Goal: Transaction & Acquisition: Purchase product/service

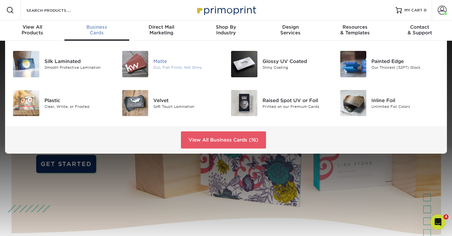
click at [143, 63] on img at bounding box center [135, 64] width 26 height 26
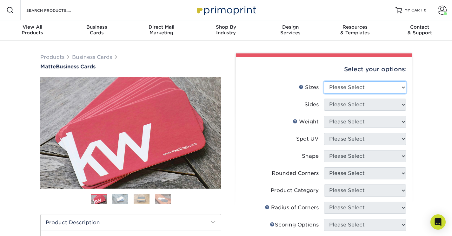
click at [360, 90] on select "Please Select 1.5" x 3.5" - Mini 1.75" x 3.5" - Mini 2" x 2" - Square 2" x 3" -…" at bounding box center [365, 87] width 83 height 12
select select "2.00x3.50"
click at [324, 81] on select "Please Select 1.5" x 3.5" - Mini 1.75" x 3.5" - Mini 2" x 2" - Square 2" x 3" -…" at bounding box center [365, 87] width 83 height 12
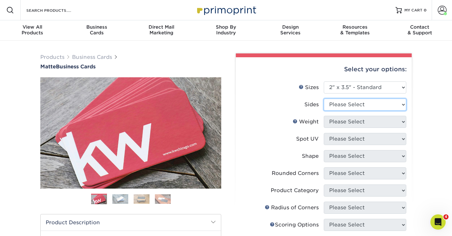
click at [349, 104] on select "Please Select Print Both Sides Print Front Only" at bounding box center [365, 104] width 83 height 12
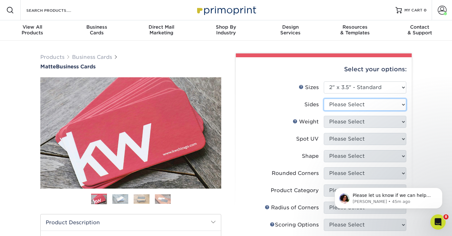
select select "13abbda7-1d64-4f25-8bb2-c179b224825d"
click at [324, 98] on select "Please Select Print Both Sides Print Front Only" at bounding box center [365, 104] width 83 height 12
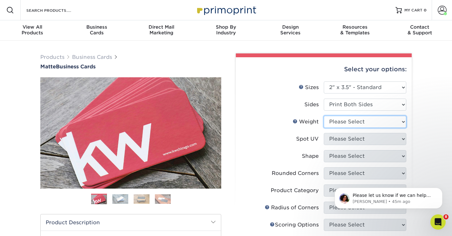
click at [350, 123] on select "Please Select 16PT 14PT" at bounding box center [365, 122] width 83 height 12
select select "16PT"
click at [324, 116] on select "Please Select 16PT 14PT" at bounding box center [365, 122] width 83 height 12
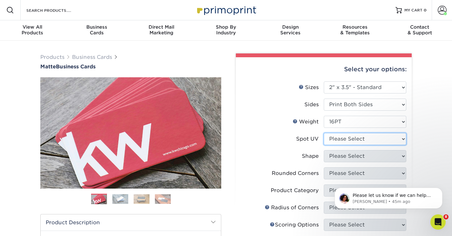
click at [348, 139] on select "Please Select No Spot UV Front and Back (Both Sides) Front Only Back Only" at bounding box center [365, 139] width 83 height 12
select select "3"
click at [324, 133] on select "Please Select No Spot UV Front and Back (Both Sides) Front Only Back Only" at bounding box center [365, 139] width 83 height 12
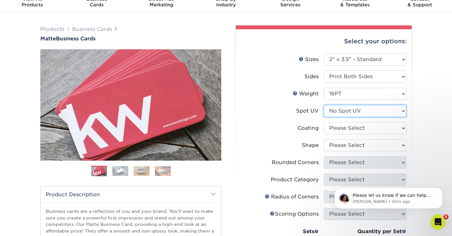
scroll to position [31, 0]
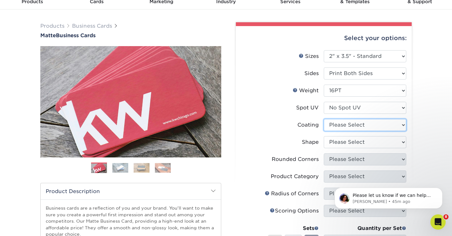
click at [330, 123] on select at bounding box center [365, 125] width 83 height 12
select select "121bb7b5-3b4d-429f-bd8d-bbf80e953313"
click at [324, 119] on select at bounding box center [365, 125] width 83 height 12
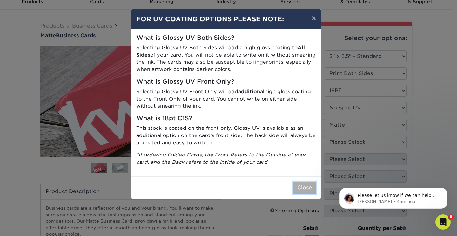
click at [304, 189] on button "Close" at bounding box center [304, 187] width 23 height 12
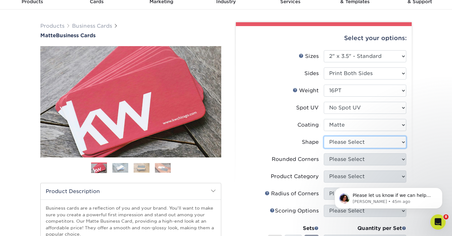
click at [334, 144] on select "Please Select Standard Oval" at bounding box center [365, 142] width 83 height 12
select select "standard"
click at [324, 136] on select "Please Select Standard Oval" at bounding box center [365, 142] width 83 height 12
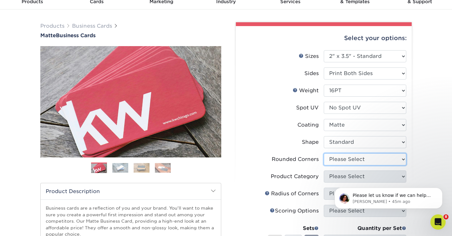
click at [335, 160] on select "Please Select Yes - Round 2 Corners Yes - Round 4 Corners No" at bounding box center [365, 159] width 83 height 12
select select "76a3b848-63b4-4449-aad1-d9e81d5a60f5"
click at [324, 153] on select "Please Select Yes - Round 2 Corners Yes - Round 4 Corners No" at bounding box center [365, 159] width 83 height 12
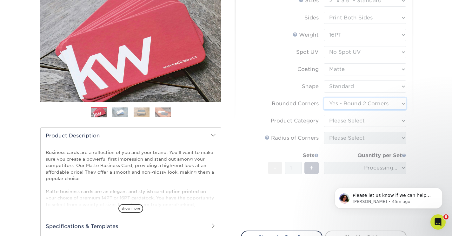
scroll to position [106, 0]
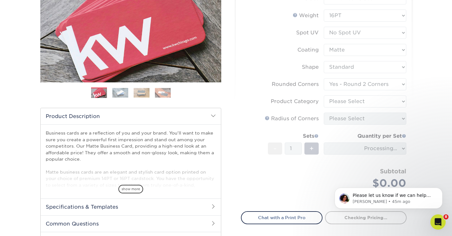
click at [341, 104] on form "Sizes Help Sizes Please Select 1.5" x 3.5" - Mini 1.75" x 3.5" - Mini 2" x 2" -…" at bounding box center [324, 89] width 166 height 228
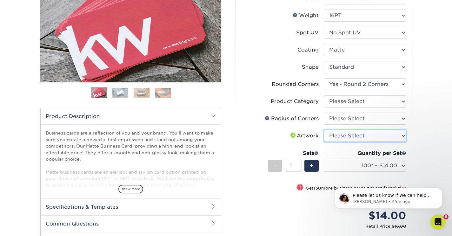
click at [351, 135] on select "Please Select I will upload files I need a design - $100" at bounding box center [365, 136] width 83 height 12
select select "upload"
click at [324, 130] on select "Please Select I will upload files I need a design - $100" at bounding box center [365, 136] width 83 height 12
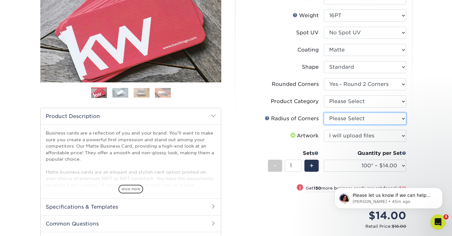
click at [339, 123] on select "Please Select Rounded 1/8" Rounded 1/4"" at bounding box center [365, 118] width 83 height 12
select select "479fbfe7-6a0c-4895-8c9a-81739b7486c9"
click at [324, 112] on select "Please Select Rounded 1/8" Rounded 1/4"" at bounding box center [365, 118] width 83 height 12
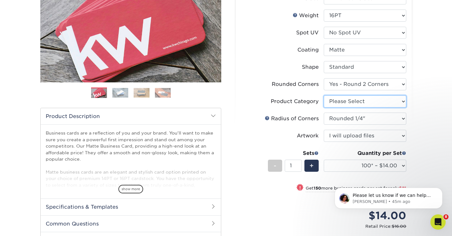
click at [338, 102] on select "Please Select Business Cards" at bounding box center [365, 101] width 83 height 12
select select "3b5148f1-0588-4f88-a218-97bcfdce65c1"
click at [324, 95] on select "Please Select Business Cards" at bounding box center [365, 101] width 83 height 12
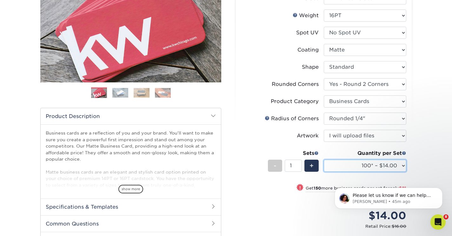
click at [346, 166] on select "100* – $14.00 250* – $35.00 500 – $70.00 1000 – $86.00 2500 – $158.00 5000 – $2…" at bounding box center [365, 165] width 83 height 12
click at [324, 159] on select "100* – $14.00 250* – $35.00 500 – $70.00 1000 – $86.00 2500 – $158.00 5000 – $2…" at bounding box center [365, 165] width 83 height 12
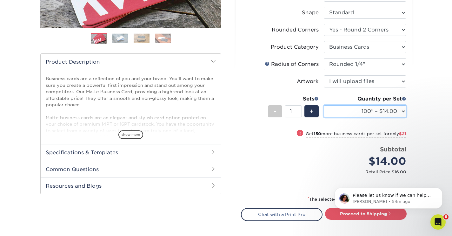
scroll to position [234, 0]
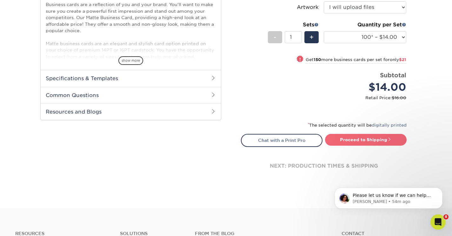
click at [354, 135] on link "Proceed to Shipping" at bounding box center [366, 139] width 82 height 11
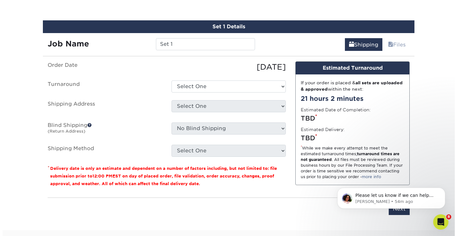
scroll to position [385, 0]
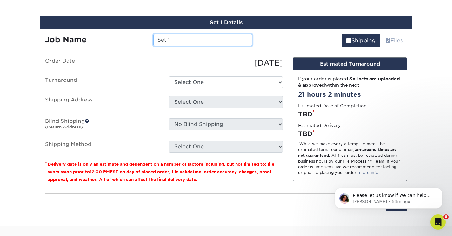
drag, startPoint x: 175, startPoint y: 39, endPoint x: 144, endPoint y: 35, distance: 30.7
click at [144, 35] on div "Job Name Set 1" at bounding box center [148, 40] width 217 height 12
type input "Ryan Rowsell Bus Cards"
click at [342, 34] on link "Shipping" at bounding box center [360, 40] width 37 height 13
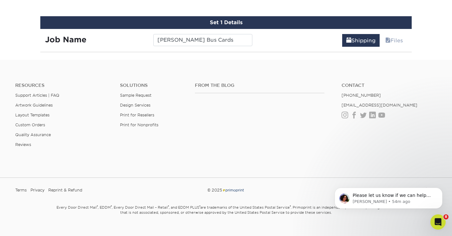
click at [302, 44] on div "Shipping Files" at bounding box center [334, 38] width 155 height 18
click at [369, 37] on link "Shipping" at bounding box center [360, 40] width 37 height 13
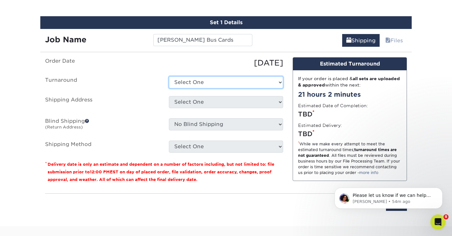
click at [192, 80] on select "Select One 2-4 Business Days 2 Day Next Business Day" at bounding box center [226, 82] width 114 height 12
select select "1a14f52c-e88e-4b57-988e-4a9ef63b1916"
click at [169, 76] on select "Select One 2-4 Business Days 2 Day Next Business Day" at bounding box center [226, 82] width 114 height 12
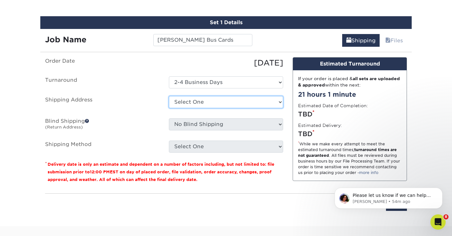
click at [194, 103] on select "Select One Adriana Segura Alex Cooper Alyssa Spath Amber O'Briant Amber O'Brian…" at bounding box center [226, 102] width 114 height 12
select select "newaddress"
click at [169, 96] on select "Select One Adriana Segura Alex Cooper Alyssa Spath Amber O'Briant Amber O'Brian…" at bounding box center [226, 102] width 114 height 12
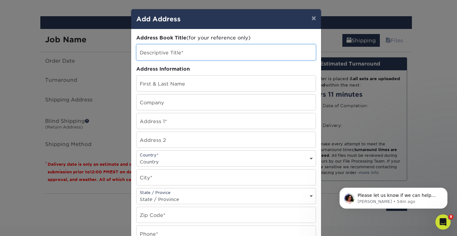
click at [193, 58] on input "text" at bounding box center [225, 52] width 179 height 16
type input "Ryan Rowsell"
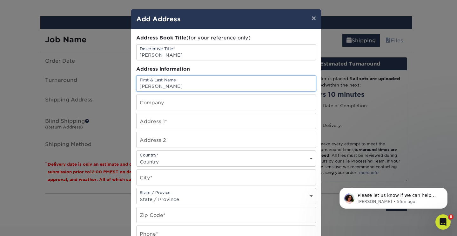
type input "Ryan Rowsell"
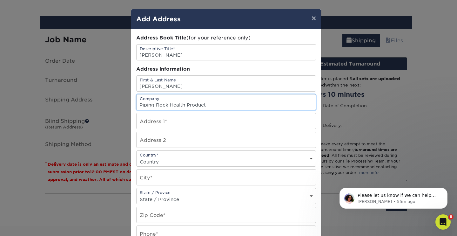
type input "Piping Rock Health Product"
type input "27 Smithtown Polk Blvd"
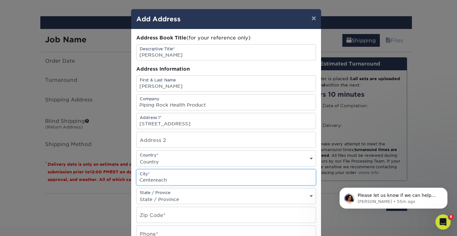
type input "Centereach"
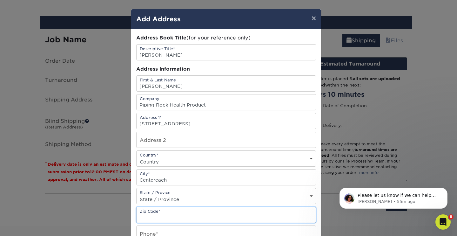
type input "n"
type input "11720"
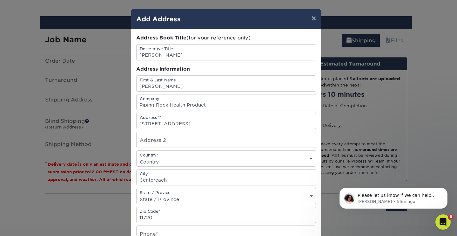
click at [260, 195] on select "State / Province Alabama Alaska Arizona Arkansas California Colorado Connecticu…" at bounding box center [225, 198] width 179 height 9
select select "NY"
click at [136, 194] on select "State / Province Alabama Alaska Arizona Arkansas California Colorado Connecticu…" at bounding box center [225, 198] width 179 height 9
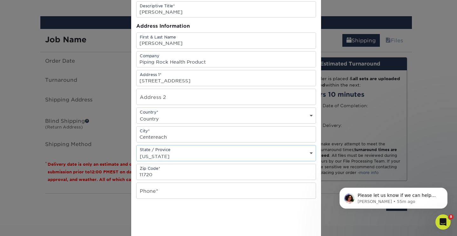
scroll to position [110, 0]
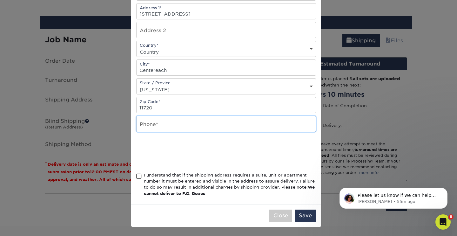
click at [155, 122] on input "text" at bounding box center [225, 124] width 179 height 16
type input "5"
type input "6313752406"
click at [136, 176] on span at bounding box center [138, 176] width 5 height 6
click at [0, 0] on input "I understand that if the shipping address requires a suite, unit or apartment n…" at bounding box center [0, 0] width 0 height 0
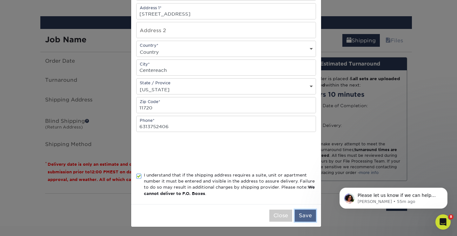
click at [300, 213] on button "Save" at bounding box center [305, 215] width 21 height 12
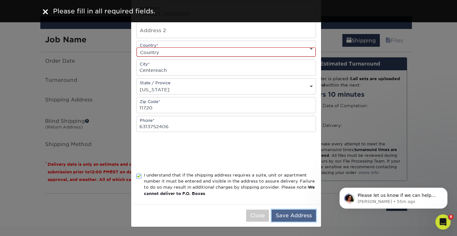
click at [288, 215] on button "Save Address" at bounding box center [293, 215] width 44 height 12
click at [173, 45] on div "Country* Country United States Canada ----------------------------- Afghanistan…" at bounding box center [226, 49] width 180 height 16
click at [173, 50] on select "Country United States Canada ----------------------------- Afghanistan Albania …" at bounding box center [225, 51] width 179 height 9
select select "US"
click at [136, 47] on select "Country United States Canada ----------------------------- Afghanistan Albania …" at bounding box center [225, 51] width 179 height 9
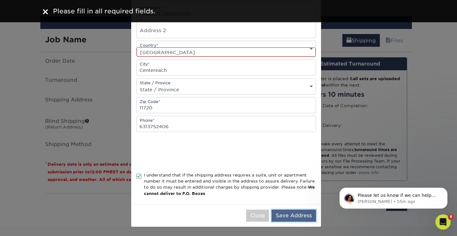
click at [301, 217] on button "Save Address" at bounding box center [293, 215] width 44 height 12
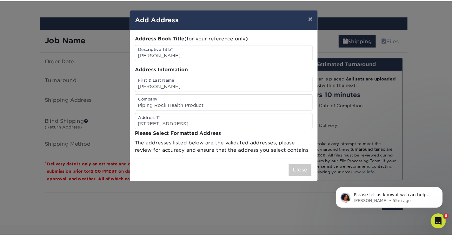
scroll to position [0, 0]
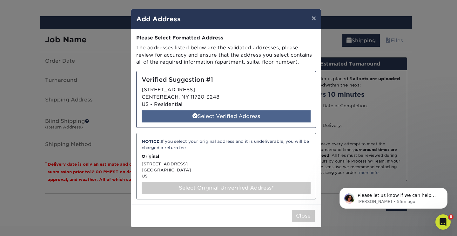
click at [198, 116] on div "Select Verified Address" at bounding box center [226, 116] width 169 height 12
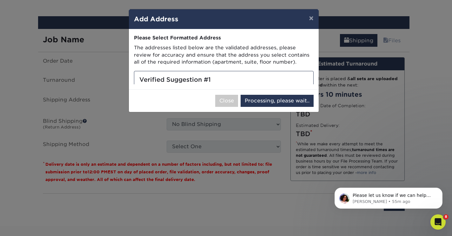
select select "285729"
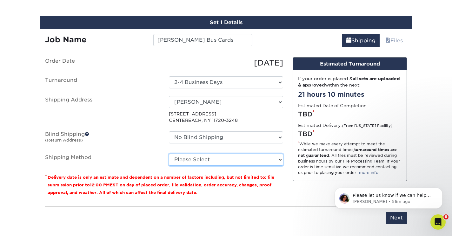
click at [207, 159] on select "Please Select Ground Shipping (+$7.84) 3 Day Shipping Service (+$20.04) 2 Day A…" at bounding box center [226, 159] width 114 height 12
select select "03"
click at [169, 153] on select "Please Select Ground Shipping (+$7.84) 3 Day Shipping Service (+$20.04) 2 Day A…" at bounding box center [226, 159] width 114 height 12
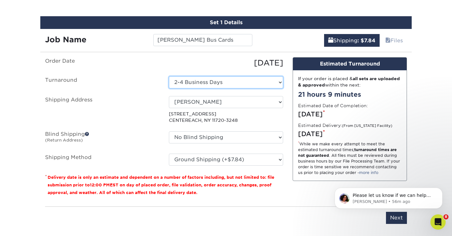
click at [205, 80] on select "Select One 2-4 Business Days 2 Day Next Business Day" at bounding box center [226, 82] width 114 height 12
select select "88dbdc31-0f57-4f74-b7a9-a797d1e3dcaf"
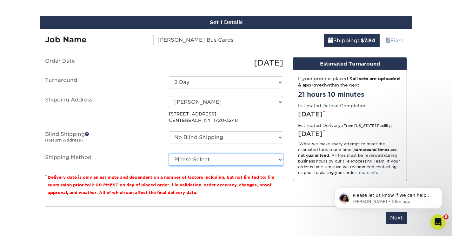
click at [214, 157] on select "Please Select Ground Shipping (+$7.84) 3 Day Shipping Service (+$20.04) 2 Day A…" at bounding box center [226, 159] width 114 height 12
select select "03"
click at [169, 153] on select "Please Select Ground Shipping (+$7.84) 3 Day Shipping Service (+$20.04) 2 Day A…" at bounding box center [226, 159] width 114 height 12
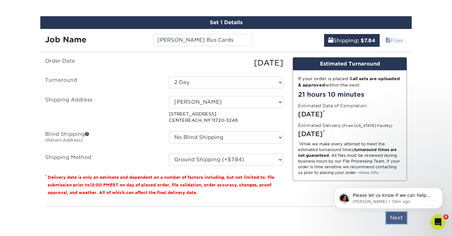
click at [394, 219] on input "Next" at bounding box center [396, 217] width 21 height 12
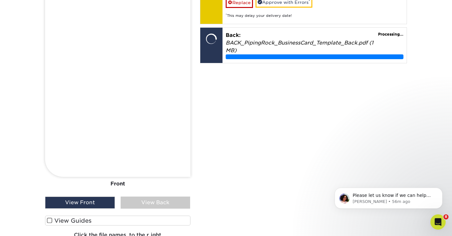
scroll to position [535, 0]
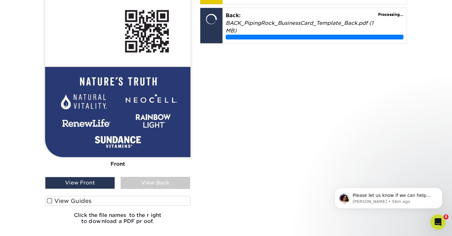
click at [165, 184] on div "View Back" at bounding box center [156, 182] width 70 height 12
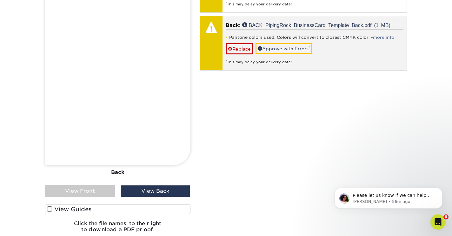
scroll to position [488, 0]
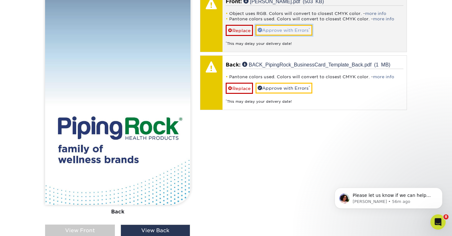
click at [285, 26] on link "Approve with Errors *" at bounding box center [284, 30] width 57 height 11
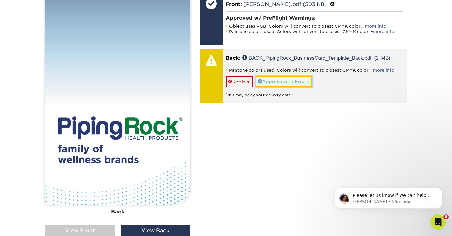
click at [287, 82] on link "Approve with Errors *" at bounding box center [284, 81] width 57 height 11
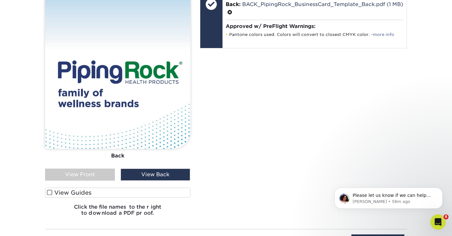
scroll to position [606, 0]
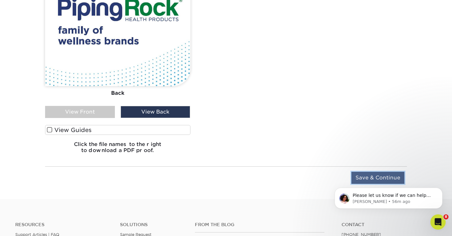
click at [373, 172] on input "Save & Continue" at bounding box center [377, 177] width 53 height 12
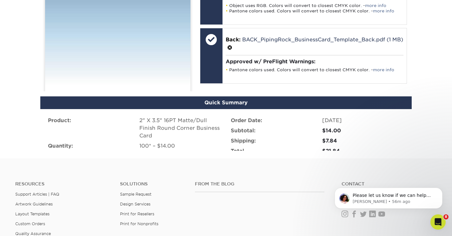
scroll to position [503, 0]
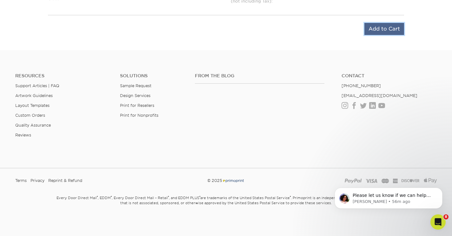
click at [387, 27] on input "Add to Cart" at bounding box center [384, 29] width 40 height 12
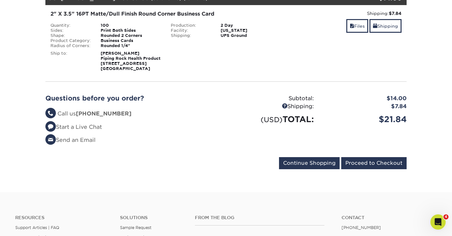
scroll to position [110, 0]
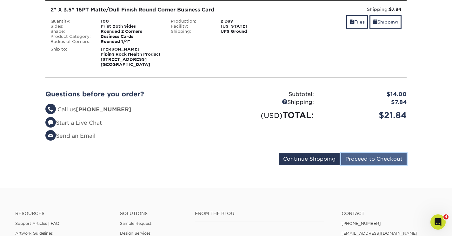
click at [365, 154] on input "Proceed to Checkout" at bounding box center [373, 159] width 65 height 12
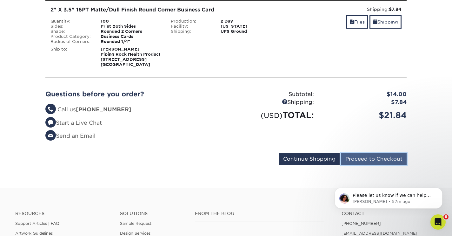
scroll to position [0, 0]
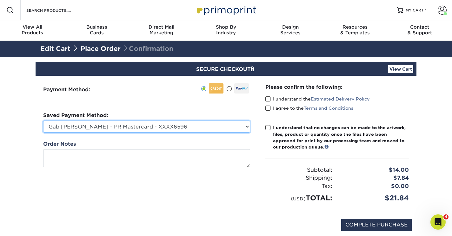
click at [213, 127] on select "Gab Carrillo - PR Mastercard - XXXX6596 Accounting Corp CC - XXXX4846 MasterCar…" at bounding box center [146, 126] width 207 height 12
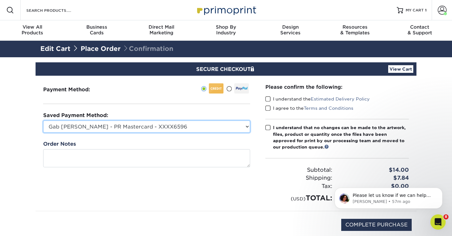
select select "74586"
click at [43, 120] on select "Gab Carrillo - PR Mastercard - XXXX6596 Accounting Corp CC - XXXX4846 MasterCar…" at bounding box center [146, 126] width 207 height 12
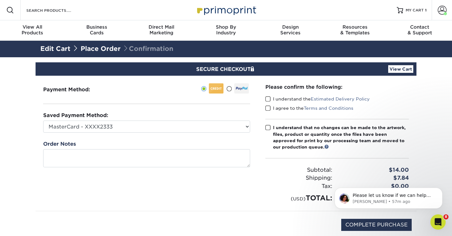
click at [265, 96] on div "Please confirm the following: I understand the Estimated Delivery Policy I agre…" at bounding box center [337, 143] width 159 height 135
click at [266, 98] on span at bounding box center [267, 99] width 5 height 6
click at [0, 0] on input "I understand the Estimated Delivery Policy" at bounding box center [0, 0] width 0 height 0
drag, startPoint x: 268, startPoint y: 105, endPoint x: 267, endPoint y: 119, distance: 14.4
click at [268, 105] on span at bounding box center [267, 108] width 5 height 6
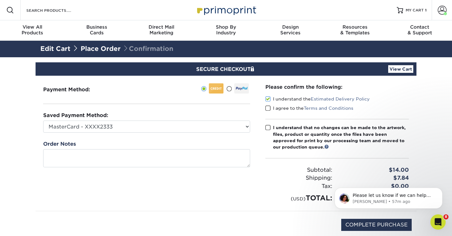
click at [0, 0] on input "I agree to the Terms and Conditions" at bounding box center [0, 0] width 0 height 0
click at [269, 127] on span at bounding box center [267, 127] width 5 height 6
click at [0, 0] on input "I understand that no changes can be made to the artwork, files, product or quan…" at bounding box center [0, 0] width 0 height 0
click at [378, 226] on input "COMPLETE PURCHASE" at bounding box center [376, 224] width 70 height 12
type input "PROCESSING, PLEASE WAIT..."
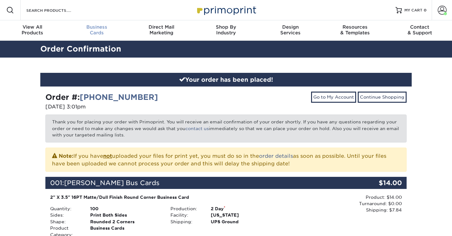
click at [98, 36] on link "Business Cards" at bounding box center [96, 30] width 64 height 20
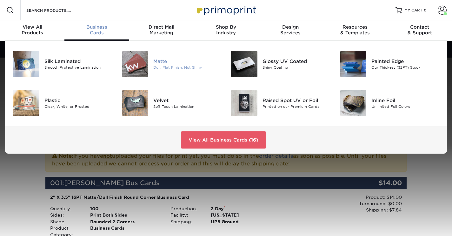
click at [135, 60] on img at bounding box center [135, 64] width 26 height 26
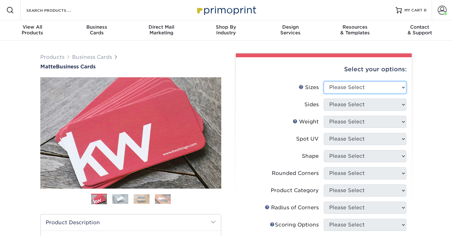
click at [340, 88] on select "Please Select 1.5" x 3.5" - Mini 1.75" x 3.5" - Mini 2" x 2" - Square 2" x 3" -…" at bounding box center [365, 87] width 83 height 12
select select "2.00x3.50"
click at [324, 81] on select "Please Select 1.5" x 3.5" - Mini 1.75" x 3.5" - Mini 2" x 2" - Square 2" x 3" -…" at bounding box center [365, 87] width 83 height 12
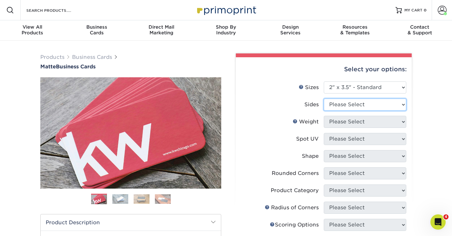
click at [341, 104] on select "Please Select Print Both Sides Print Front Only" at bounding box center [365, 104] width 83 height 12
select select "13abbda7-1d64-4f25-8bb2-c179b224825d"
click at [324, 98] on select "Please Select Print Both Sides Print Front Only" at bounding box center [365, 104] width 83 height 12
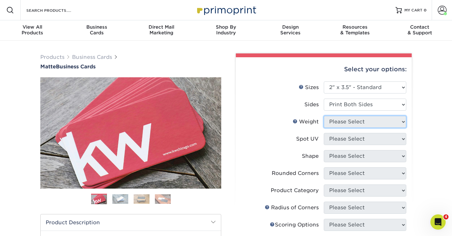
click at [347, 124] on select "Please Select" at bounding box center [365, 122] width 83 height 12
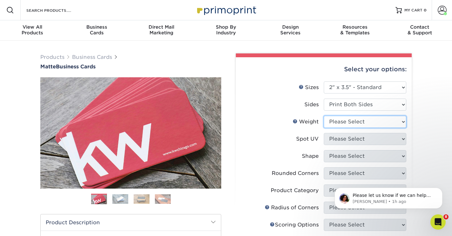
select select "16PT"
click at [324, 116] on select "Please Select 16PT 14PT" at bounding box center [365, 122] width 83 height 12
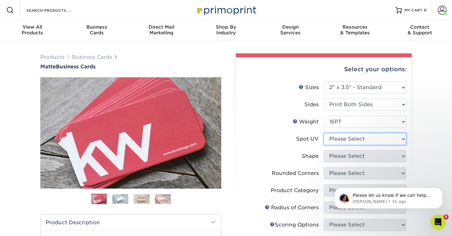
click at [351, 138] on select "Please Select No Spot UV Front and Back (Both Sides) Front Only Back Only" at bounding box center [365, 139] width 83 height 12
select select "3"
click at [324, 133] on select "Please Select No Spot UV Front and Back (Both Sides) Front Only Back Only" at bounding box center [365, 139] width 83 height 12
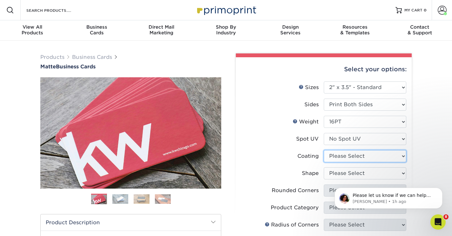
click at [351, 156] on select at bounding box center [365, 156] width 83 height 12
select select "121bb7b5-3b4d-429f-bd8d-bbf80e953313"
click at [324, 150] on select at bounding box center [365, 156] width 83 height 12
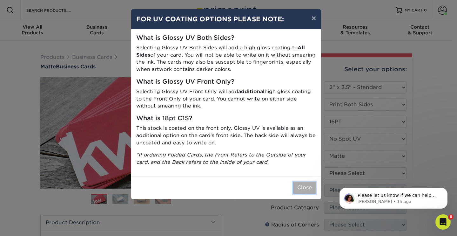
click at [302, 189] on button "Close" at bounding box center [304, 187] width 23 height 12
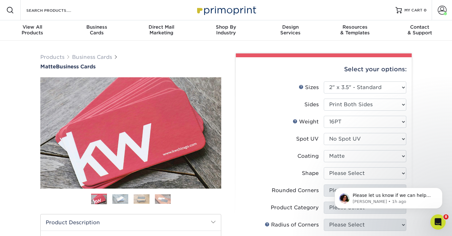
click at [336, 174] on html "Please let us know if we can help you further or if you have any other question…" at bounding box center [388, 196] width 127 height 44
click at [337, 173] on select "Please Select Standard Oval" at bounding box center [365, 173] width 83 height 12
select select "standard"
click at [324, 167] on select "Please Select Standard Oval" at bounding box center [365, 173] width 83 height 12
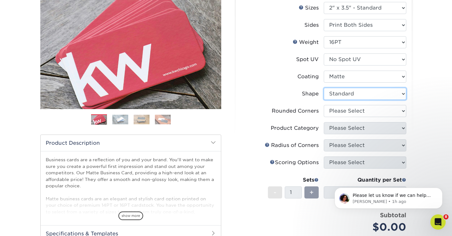
scroll to position [113, 0]
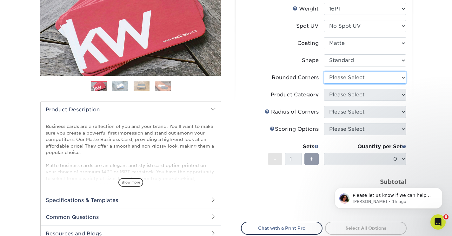
click at [341, 76] on select "Please Select Yes - Round 2 Corners Yes - Round 4 Corners No" at bounding box center [365, 77] width 83 height 12
select select "76a3b848-63b4-4449-aad1-d9e81d5a60f5"
click at [324, 71] on select "Please Select Yes - Round 2 Corners Yes - Round 4 Corners No" at bounding box center [365, 77] width 83 height 12
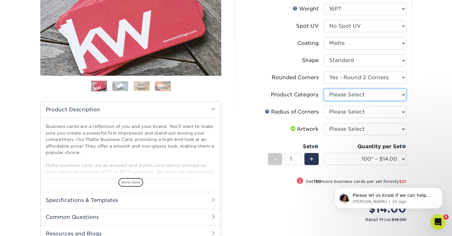
click at [334, 95] on select "Please Select Business Cards" at bounding box center [365, 95] width 83 height 12
select select "3b5148f1-0588-4f88-a218-97bcfdce65c1"
click at [324, 89] on select "Please Select Business Cards" at bounding box center [365, 95] width 83 height 12
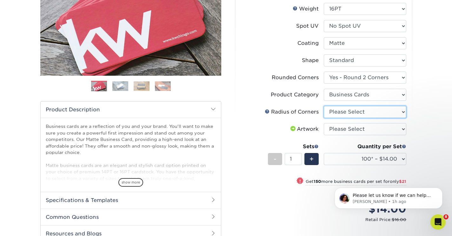
click at [337, 112] on select "Please Select Rounded 1/8" Rounded 1/4"" at bounding box center [365, 112] width 83 height 12
select select "479fbfe7-6a0c-4895-8c9a-81739b7486c9"
click at [324, 106] on select "Please Select Rounded 1/8" Rounded 1/4"" at bounding box center [365, 112] width 83 height 12
click at [345, 128] on select "Please Select I will upload files I need a design - $100" at bounding box center [365, 129] width 83 height 12
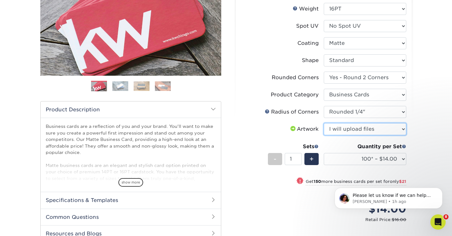
click at [324, 123] on select "Please Select I will upload files I need a design - $100" at bounding box center [365, 129] width 83 height 12
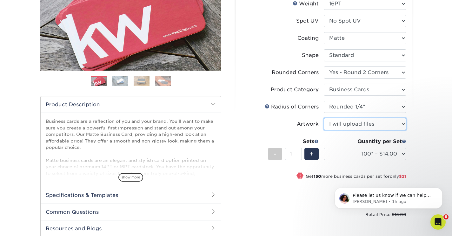
scroll to position [118, 0]
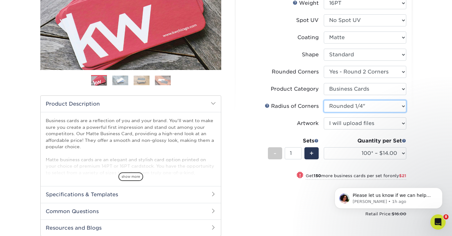
click at [352, 110] on select "Please Select Rounded 1/8" Rounded 1/4"" at bounding box center [365, 106] width 83 height 12
click at [350, 121] on select "Please Select I will upload files I need a design - $100" at bounding box center [365, 123] width 83 height 12
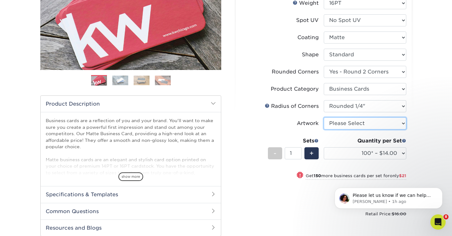
click at [324, 117] on select "Please Select I will upload files I need a design - $100" at bounding box center [365, 123] width 83 height 12
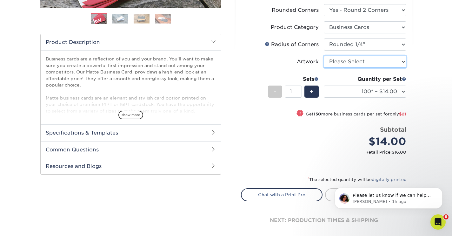
scroll to position [190, 0]
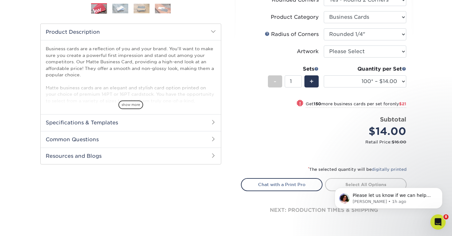
click at [320, 141] on small "Retail Price: $16.00" at bounding box center [326, 142] width 160 height 6
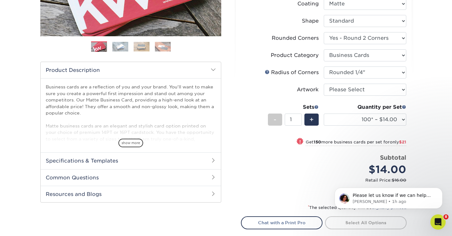
scroll to position [143, 0]
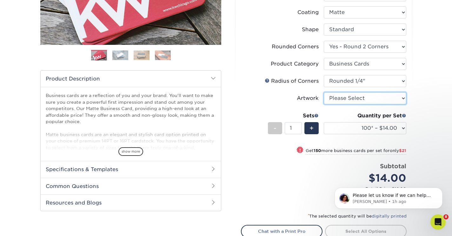
click at [367, 95] on select "Please Select I will upload files I need a design - $100" at bounding box center [365, 98] width 83 height 12
select select "upload"
click at [324, 92] on select "Please Select I will upload files I need a design - $100" at bounding box center [365, 98] width 83 height 12
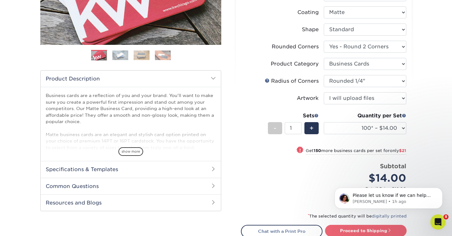
click at [362, 230] on link "Proceed to Shipping" at bounding box center [366, 229] width 82 height 11
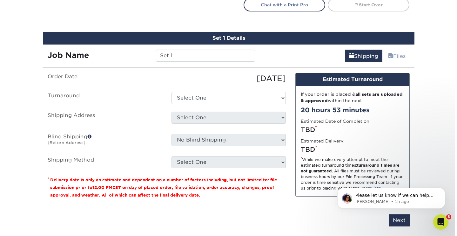
scroll to position [385, 0]
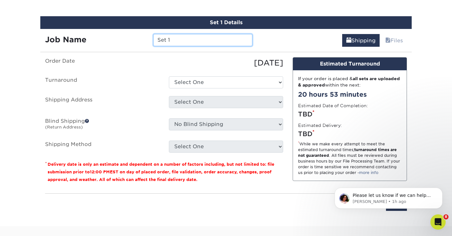
click at [176, 43] on input "Set 1" at bounding box center [202, 40] width 99 height 12
type input "[PERSON_NAME] Bus Cards"
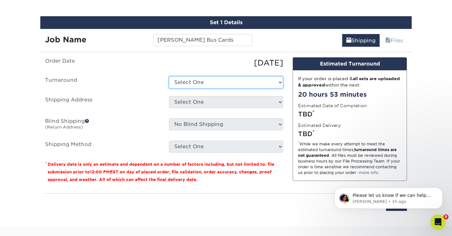
click at [205, 79] on select "Select One 2-4 Business Days 2 Day Next Business Day" at bounding box center [226, 82] width 114 height 12
select select "88dbdc31-0f57-4f74-b7a9-a797d1e3dcaf"
click at [169, 76] on select "Select One 2-4 Business Days 2 Day Next Business Day" at bounding box center [226, 82] width 114 height 12
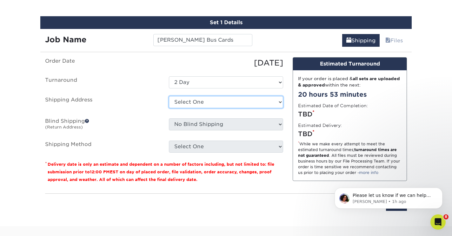
click at [183, 102] on select "Select One Adriana Segura Alex Cooper Alyssa Spath Amber O'Briant Amber O'Brian…" at bounding box center [226, 102] width 114 height 12
select select "newaddress"
click at [169, 96] on select "Select One Adriana Segura Alex Cooper Alyssa Spath Amber O'Briant Amber O'Brian…" at bounding box center [226, 102] width 114 height 12
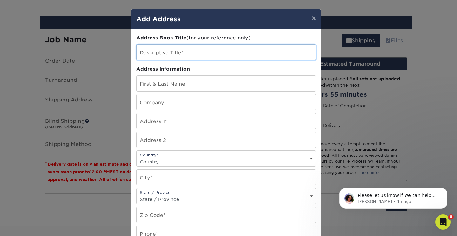
click at [178, 56] on input "text" at bounding box center [225, 52] width 179 height 16
type input "[PERSON_NAME]"
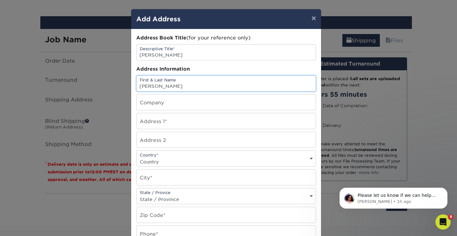
type input "[PERSON_NAME]"
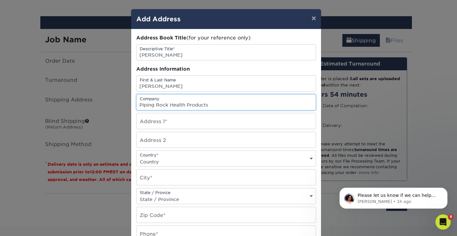
type input "Piping Rock Health Products"
click at [200, 122] on input "text" at bounding box center [225, 121] width 179 height 16
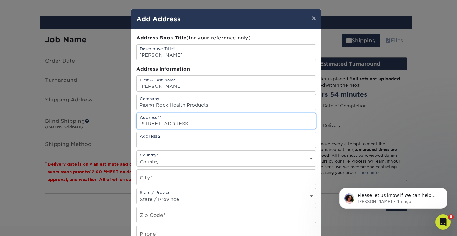
click at [226, 125] on input "14 Welywn Road" at bounding box center [225, 121] width 179 height 16
type input "14 Welywn Road, 2A"
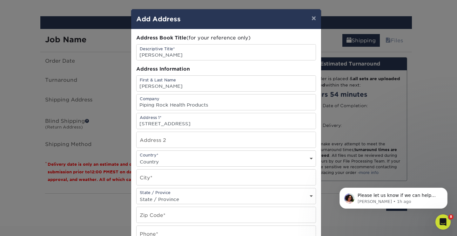
click at [172, 156] on div "Country* Country United States Canada ----------------------------- Afghanistan…" at bounding box center [226, 158] width 180 height 16
click at [169, 160] on select "Country United States Canada ----------------------------- Afghanistan Albania …" at bounding box center [225, 161] width 179 height 9
select select "US"
click at [136, 157] on select "Country United States Canada ----------------------------- Afghanistan Albania …" at bounding box center [225, 161] width 179 height 9
click at [166, 201] on select "State / Province Alabama Alaska Arizona Arkansas California Colorado Connecticu…" at bounding box center [225, 198] width 179 height 9
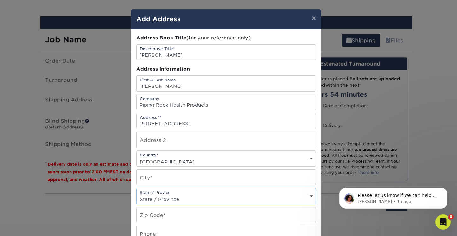
select select "NY"
click at [136, 194] on select "State / Province Alabama Alaska Arizona Arkansas California Colorado Connecticu…" at bounding box center [225, 198] width 179 height 9
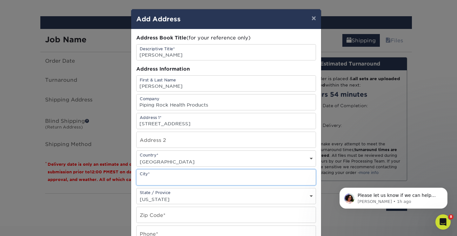
click at [163, 180] on input "text" at bounding box center [225, 177] width 179 height 16
type input "Great Neck"
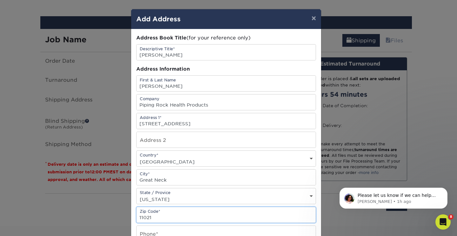
type input "11021"
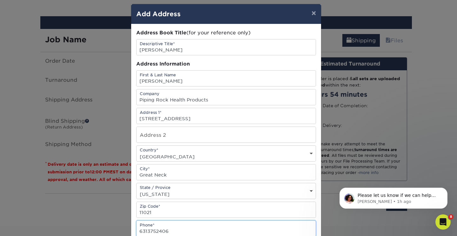
type input "6313752406"
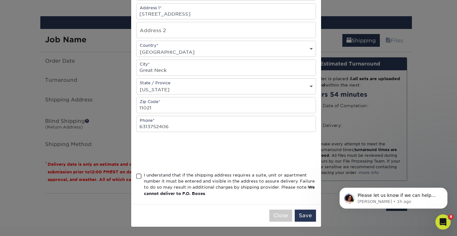
click at [138, 175] on span at bounding box center [138, 176] width 5 height 6
click at [0, 0] on input "I understand that if the shipping address requires a suite, unit or apartment n…" at bounding box center [0, 0] width 0 height 0
click at [303, 215] on button "Save" at bounding box center [305, 215] width 21 height 12
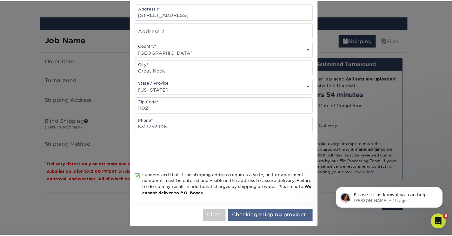
scroll to position [0, 0]
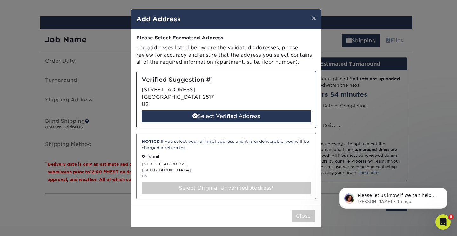
click at [210, 186] on div "Select Original Unverified Address*" at bounding box center [226, 188] width 169 height 12
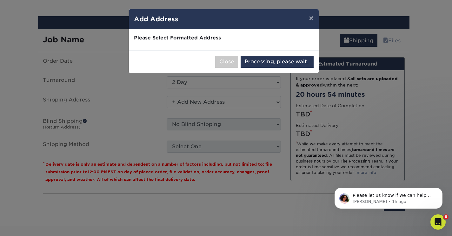
select select "285731"
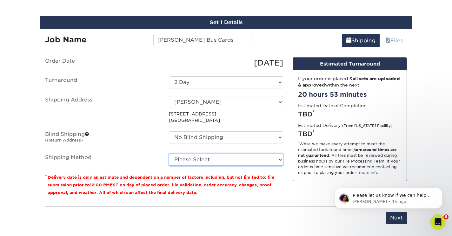
click at [212, 160] on select "Please Select Ground Shipping (+$7.84) 3 Day Shipping Service (+$20.04) 2 Day A…" at bounding box center [226, 159] width 114 height 12
select select "03"
click at [169, 153] on select "Please Select Ground Shipping (+$7.84) 3 Day Shipping Service (+$20.04) 2 Day A…" at bounding box center [226, 159] width 114 height 12
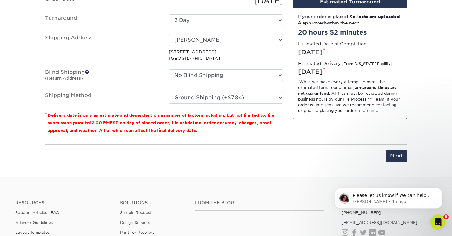
scroll to position [468, 0]
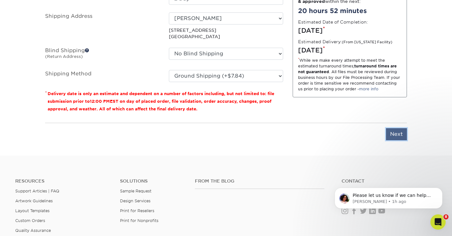
click at [399, 136] on input "Next" at bounding box center [396, 134] width 21 height 12
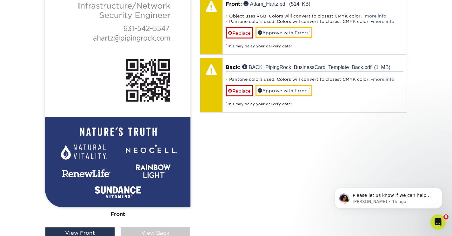
scroll to position [486, 0]
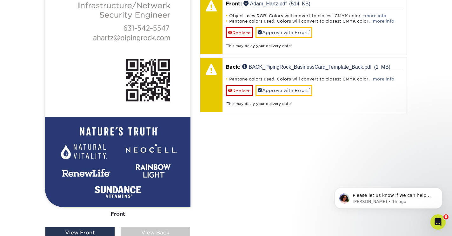
click at [155, 231] on div "View Back" at bounding box center [156, 232] width 70 height 12
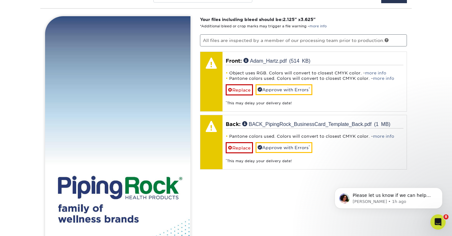
scroll to position [428, 0]
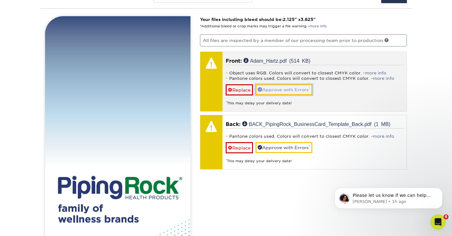
click at [286, 91] on link "Approve with Errors *" at bounding box center [284, 89] width 57 height 11
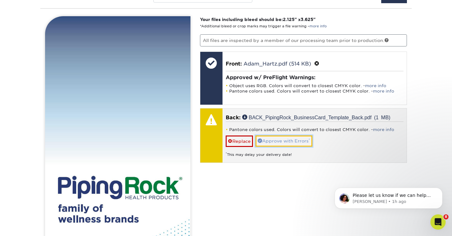
click at [289, 135] on link "Approve with Errors *" at bounding box center [284, 140] width 57 height 11
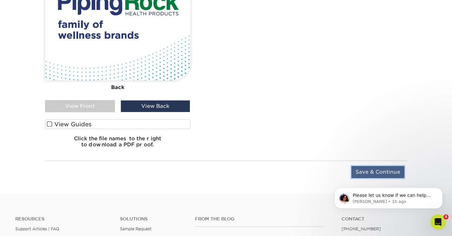
click at [382, 171] on input "Save & Continue" at bounding box center [377, 172] width 53 height 12
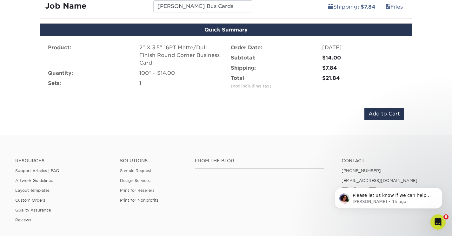
scroll to position [373, 0]
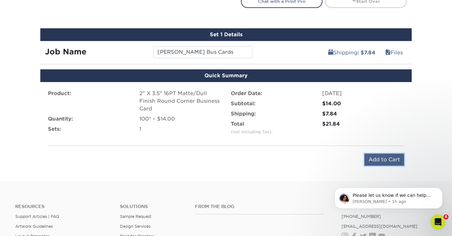
click at [385, 158] on input "Add to Cart" at bounding box center [384, 159] width 40 height 12
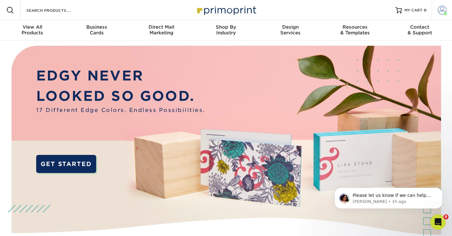
click at [438, 8] on span at bounding box center [442, 10] width 9 height 9
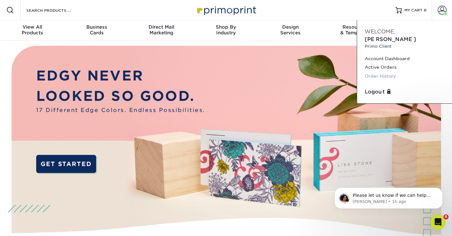
click at [374, 72] on link "Order History" at bounding box center [405, 76] width 80 height 9
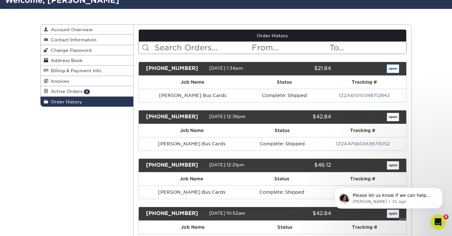
click at [389, 69] on link "open" at bounding box center [393, 68] width 12 height 8
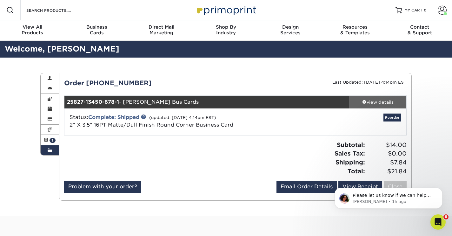
click at [381, 102] on div "view details" at bounding box center [377, 102] width 57 height 6
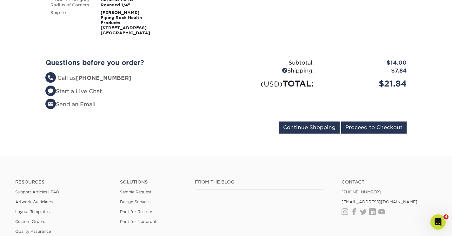
scroll to position [149, 0]
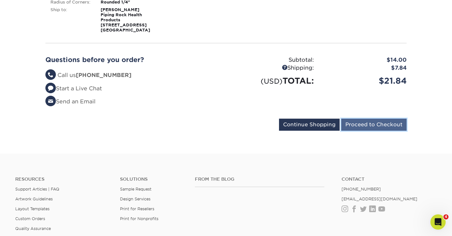
click at [378, 121] on input "Proceed to Checkout" at bounding box center [373, 124] width 65 height 12
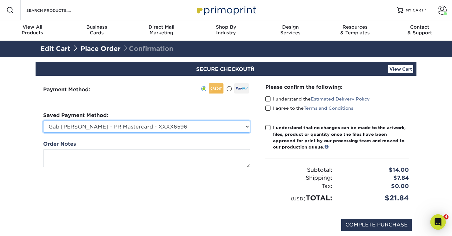
click at [156, 124] on select "Gab [PERSON_NAME] - PR Mastercard - XXXX6596 Accounting Corp CC - XXXX4846 Mast…" at bounding box center [146, 126] width 207 height 12
select select "74586"
click at [43, 120] on select "Gab Carrillo - PR Mastercard - XXXX6596 Accounting Corp CC - XXXX4846 MasterCar…" at bounding box center [146, 126] width 207 height 12
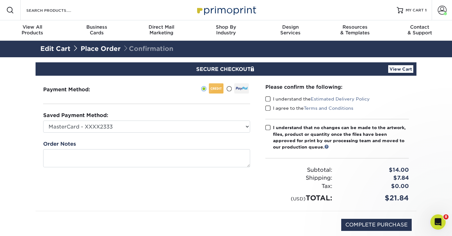
click at [271, 97] on label "I understand the Estimated Delivery Policy" at bounding box center [317, 99] width 104 height 6
click at [0, 0] on input "I understand the Estimated Delivery Policy" at bounding box center [0, 0] width 0 height 0
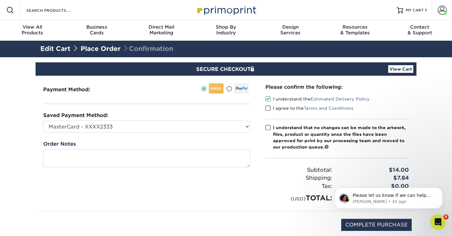
click at [268, 107] on span at bounding box center [267, 108] width 5 height 6
click at [0, 0] on input "I agree to the Terms and Conditions" at bounding box center [0, 0] width 0 height 0
click at [269, 125] on span at bounding box center [267, 127] width 5 height 6
click at [0, 0] on input "I understand that no changes can be made to the artwork, files, product or quan…" at bounding box center [0, 0] width 0 height 0
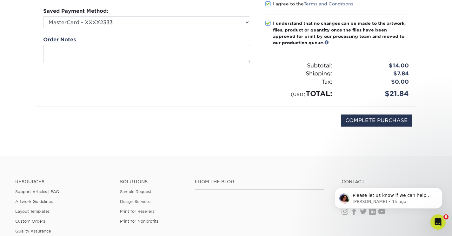
scroll to position [107, 0]
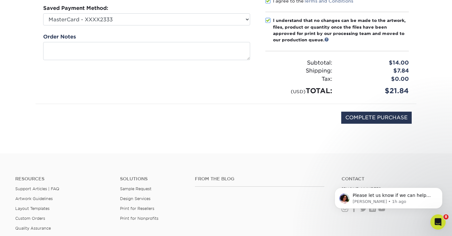
click at [384, 108] on div "COMPLETE PURCHASE" at bounding box center [225, 121] width 371 height 34
click at [383, 119] on input "COMPLETE PURCHASE" at bounding box center [376, 117] width 70 height 12
type input "PROCESSING, PLEASE WAIT..."
